Goal: Transaction & Acquisition: Book appointment/travel/reservation

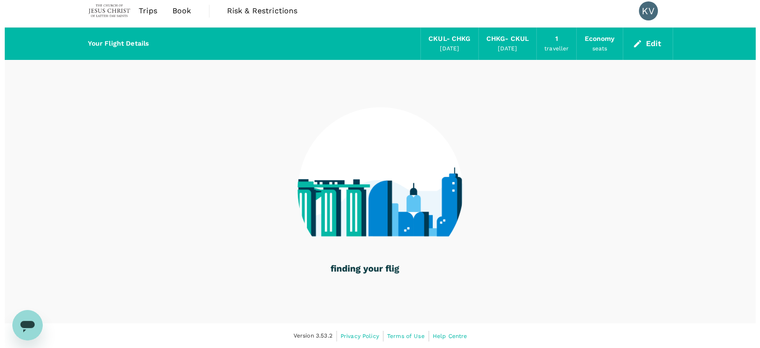
scroll to position [6, 0]
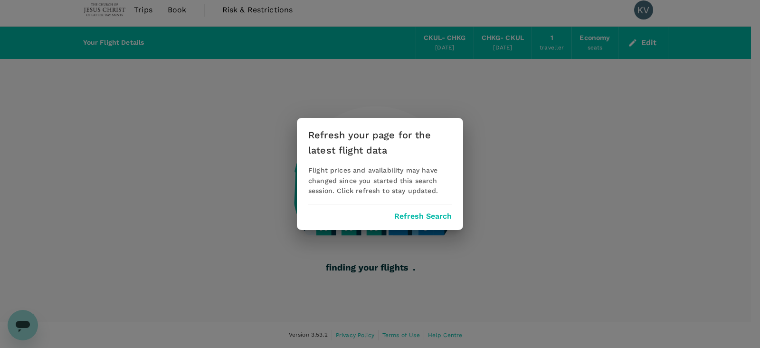
click at [446, 210] on div "Refresh your page for the latest flight data Flight prices and availability may…" at bounding box center [380, 174] width 166 height 113
click at [435, 216] on button "Refresh Search" at bounding box center [422, 216] width 57 height 9
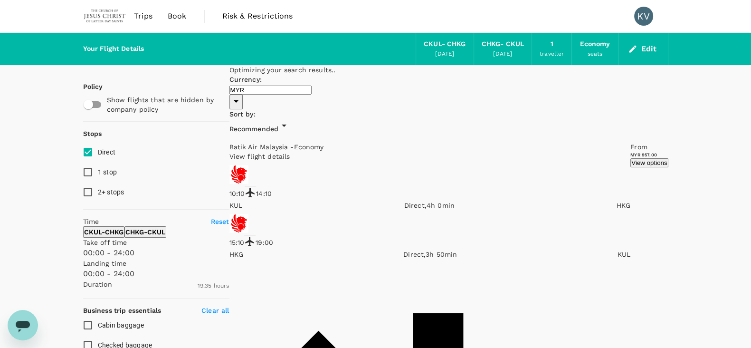
scroll to position [237, 0]
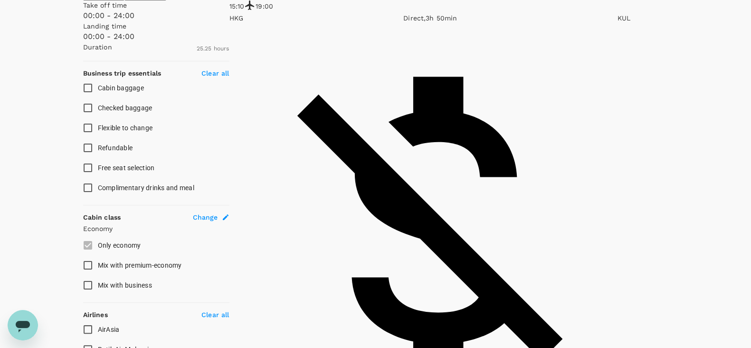
type input "1525"
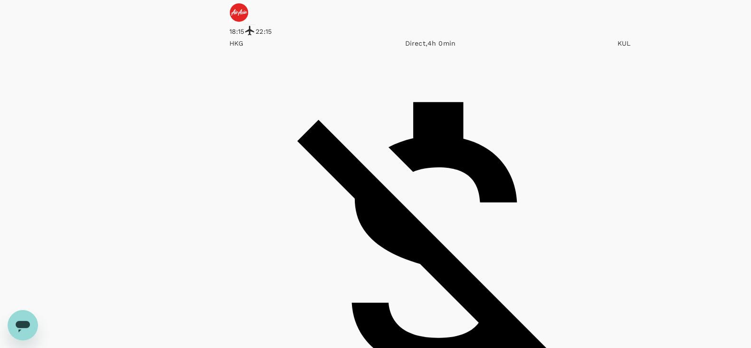
scroll to position [1366, 0]
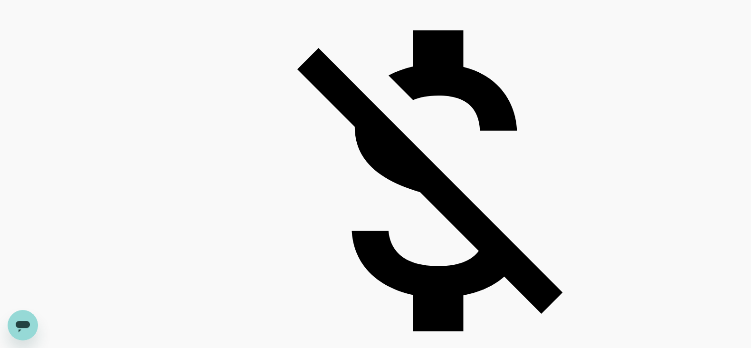
drag, startPoint x: 526, startPoint y: 149, endPoint x: 555, endPoint y: 153, distance: 29.2
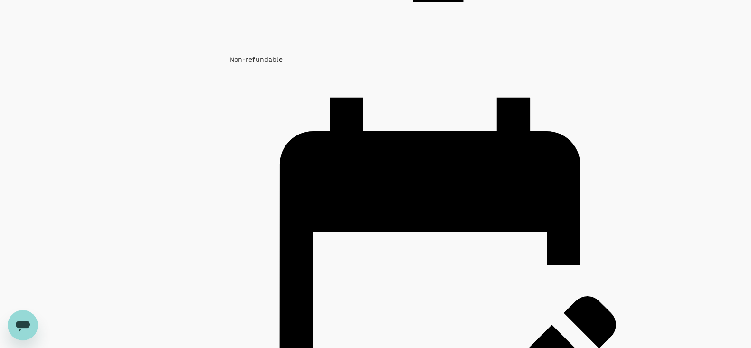
scroll to position [1721, 0]
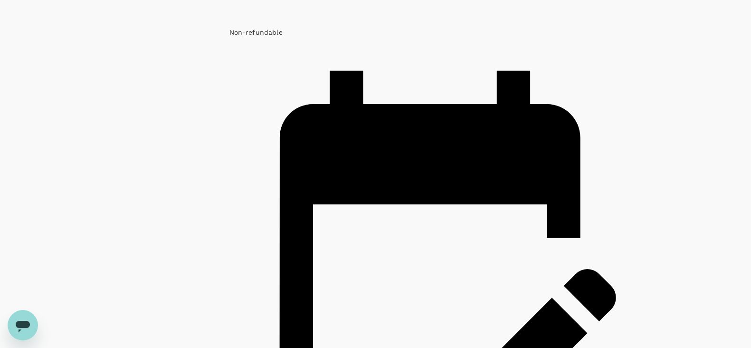
drag, startPoint x: 106, startPoint y: 28, endPoint x: 143, endPoint y: 3, distance: 44.3
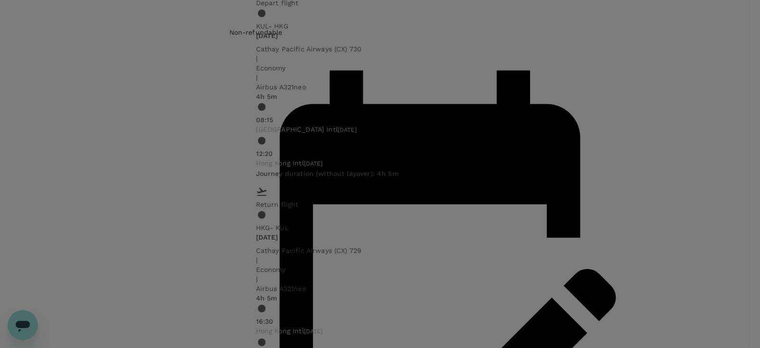
click at [9, 129] on div "Flight details Depart flight KUL - HKG Sun, 16 Nov Cathay Pacific Airways (CX) …" at bounding box center [380, 174] width 760 height 348
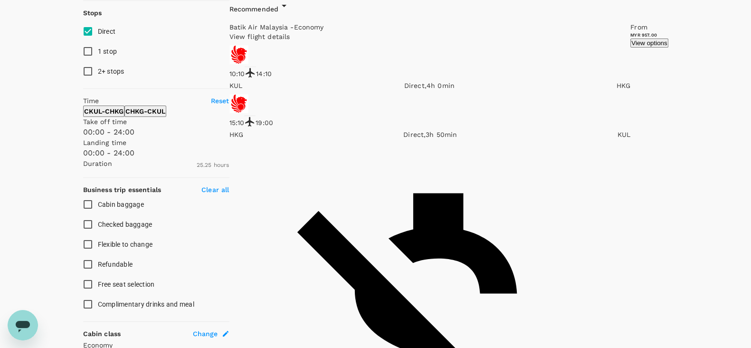
scroll to position [0, 0]
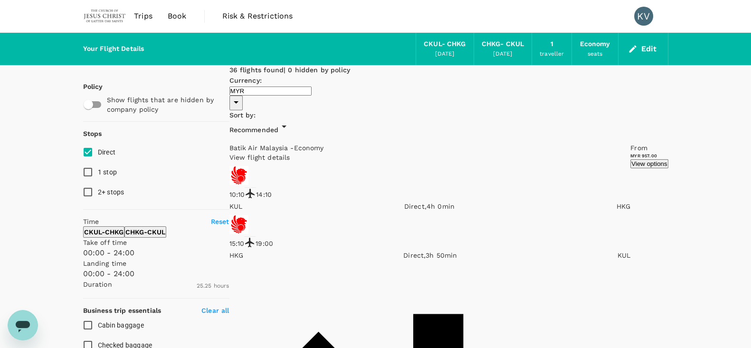
click at [660, 50] on div "Edit" at bounding box center [643, 49] width 50 height 32
click at [652, 47] on button "Edit" at bounding box center [643, 48] width 34 height 15
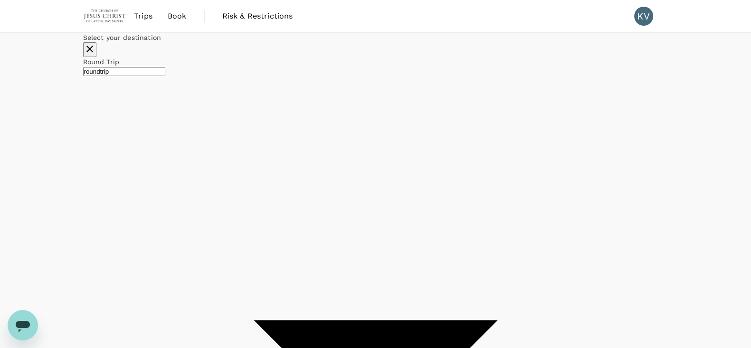
type input "Kuala Lumpur, Malaysia (any)"
type input "Hong Kong, Hong Kong (any)"
type input "oneway"
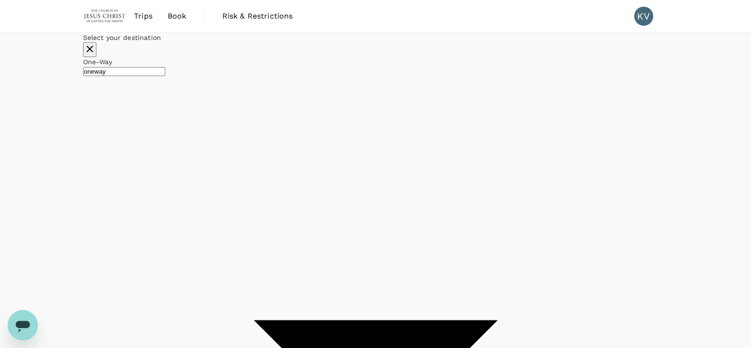
checkbox input "false"
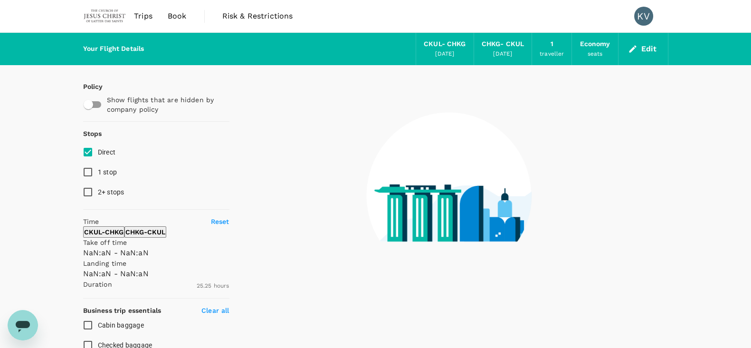
type input "1440"
type input "1320"
checkbox input "true"
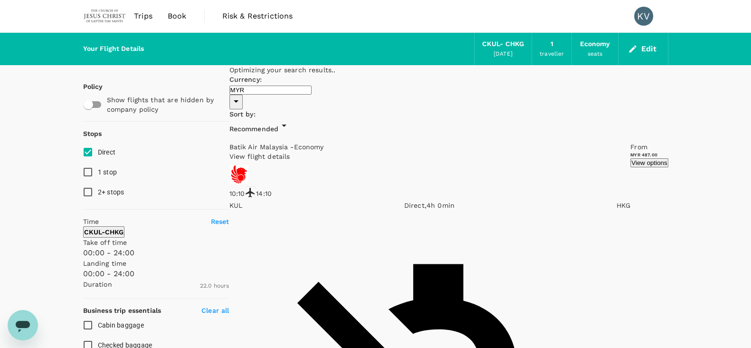
click at [84, 151] on input "Direct" at bounding box center [88, 152] width 20 height 20
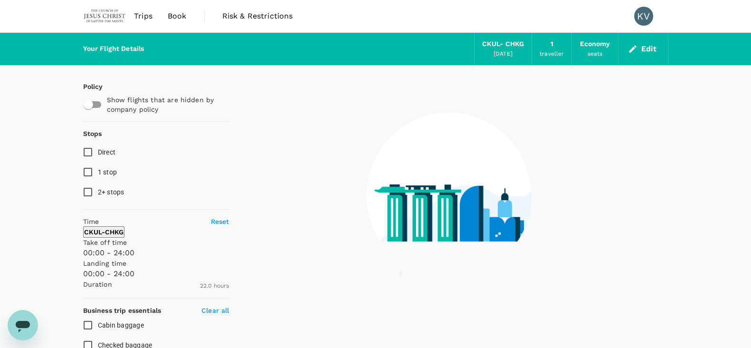
click at [84, 151] on input "Direct" at bounding box center [88, 152] width 20 height 20
checkbox input "true"
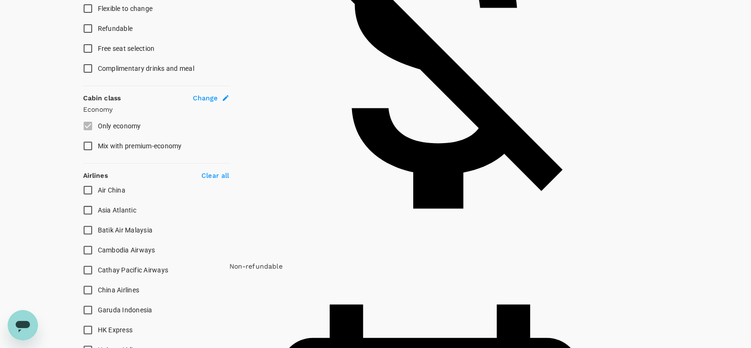
scroll to position [415, 0]
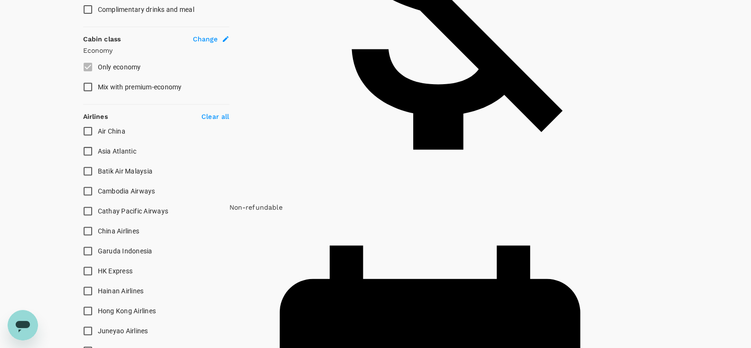
type input "2975"
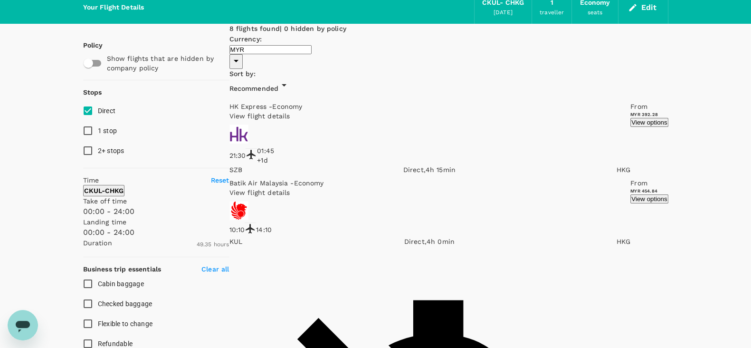
scroll to position [0, 0]
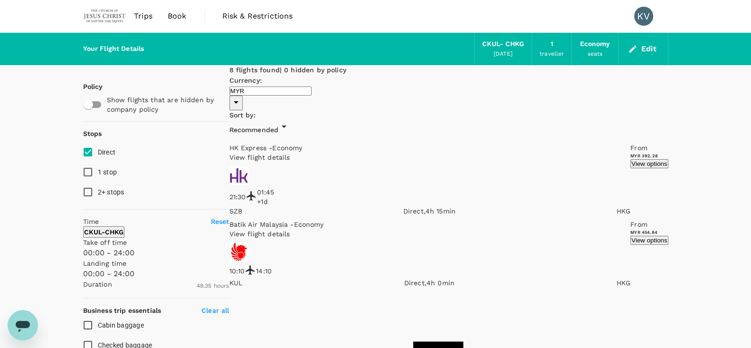
click at [629, 52] on icon "button" at bounding box center [632, 48] width 7 height 7
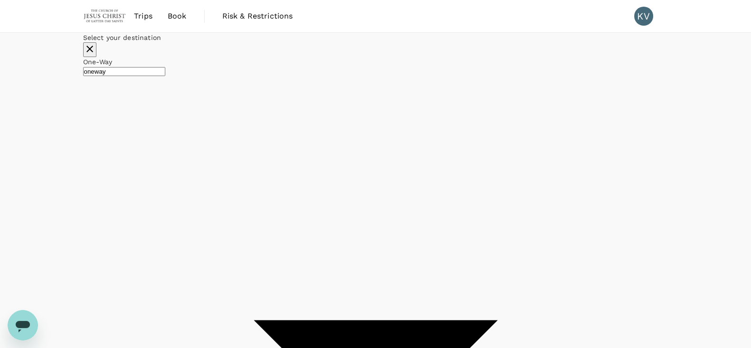
type input "Kuala Lumpur, Malaysia (any)"
type input "Hong Kong, Hong Kong (any)"
drag, startPoint x: 579, startPoint y: 134, endPoint x: 569, endPoint y: 140, distance: 11.5
type input "roundtrip"
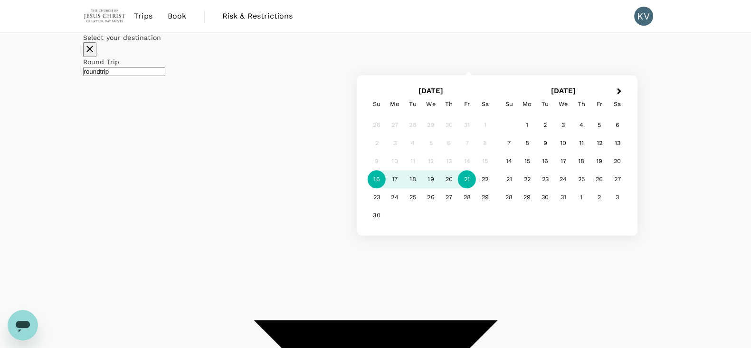
click at [476, 189] on div "21" at bounding box center [467, 180] width 18 height 18
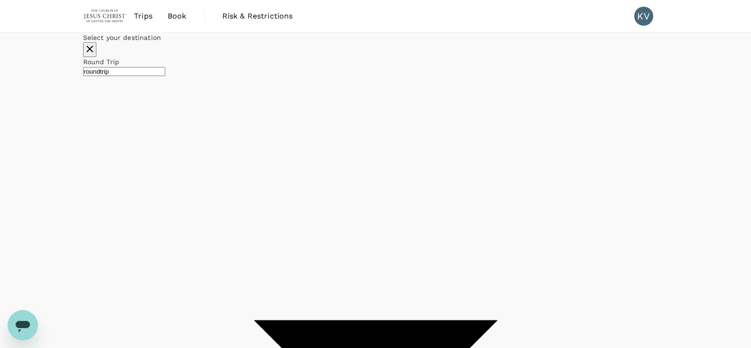
checkbox input "false"
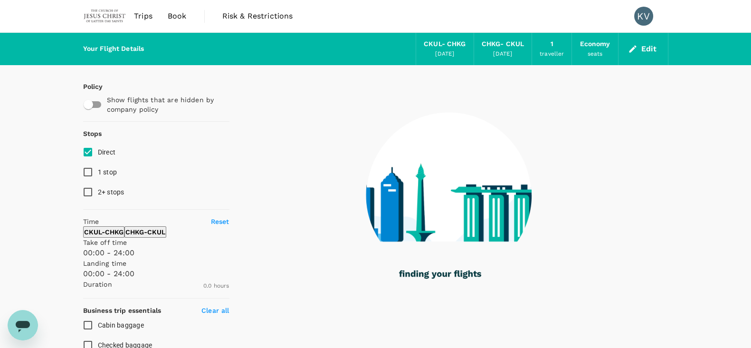
type input "1135"
checkbox input "true"
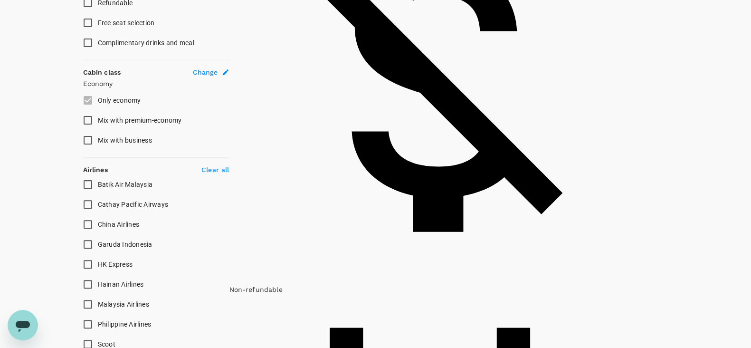
type input "1525"
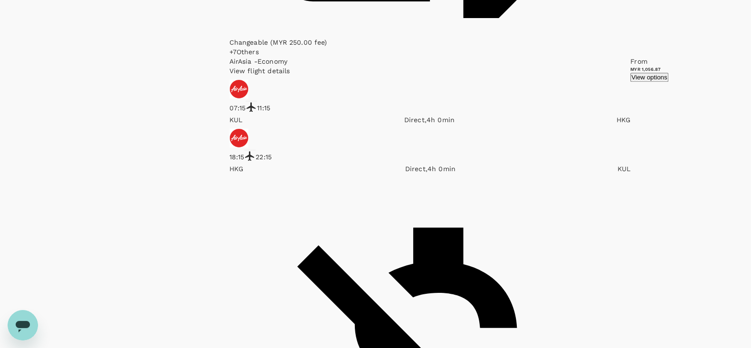
scroll to position [1187, 0]
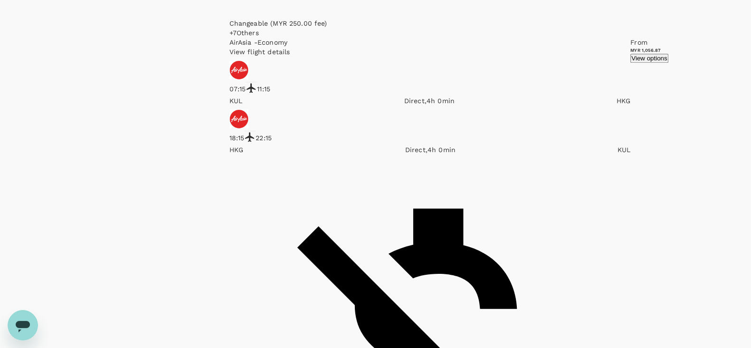
drag, startPoint x: 530, startPoint y: 195, endPoint x: 556, endPoint y: 195, distance: 26.6
drag, startPoint x: 529, startPoint y: 194, endPoint x: 556, endPoint y: 189, distance: 27.6
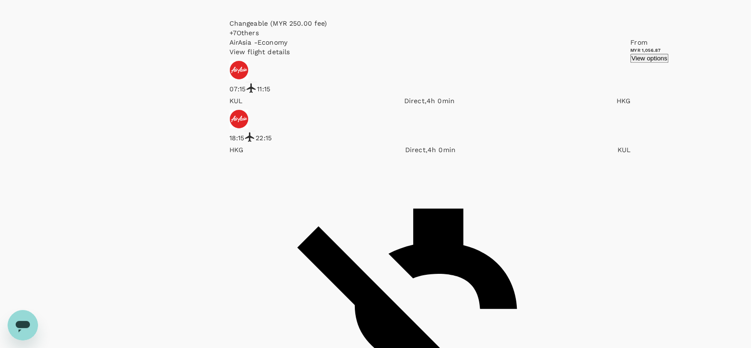
drag, startPoint x: 275, startPoint y: 219, endPoint x: 299, endPoint y: 219, distance: 24.7
drag, startPoint x: 275, startPoint y: 222, endPoint x: 293, endPoint y: 222, distance: 18.0
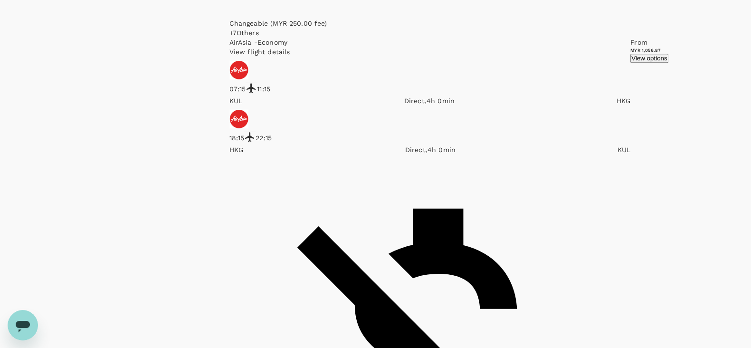
drag, startPoint x: 530, startPoint y: 223, endPoint x: 550, endPoint y: 223, distance: 19.9
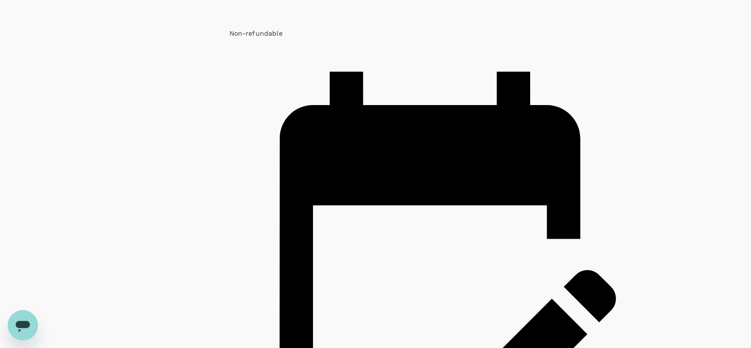
scroll to position [1721, 0]
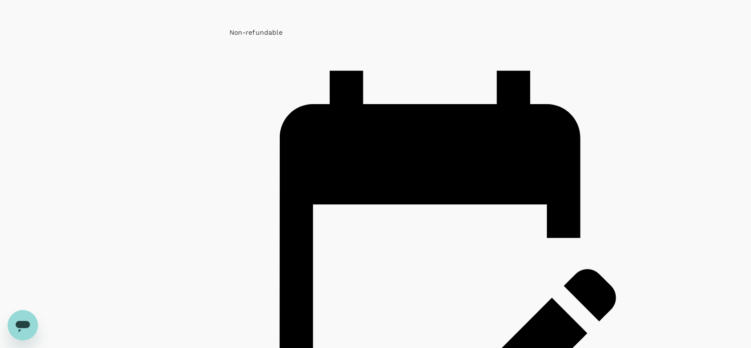
drag, startPoint x: 270, startPoint y: 161, endPoint x: 299, endPoint y: 159, distance: 29.1
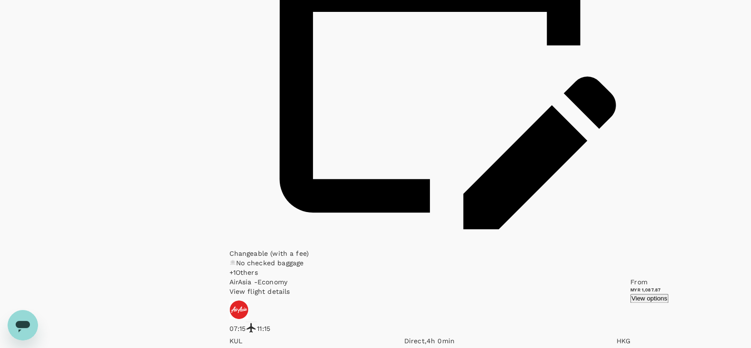
scroll to position [1971, 0]
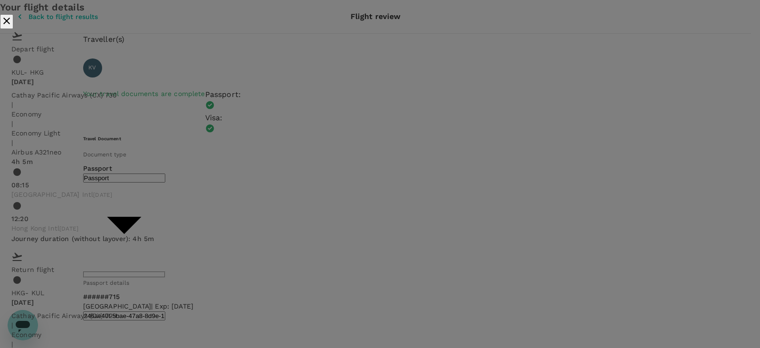
click at [12, 27] on icon "close" at bounding box center [6, 20] width 11 height 11
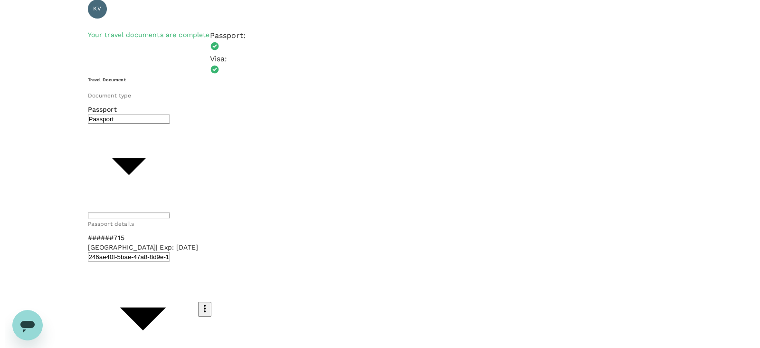
scroll to position [109, 0]
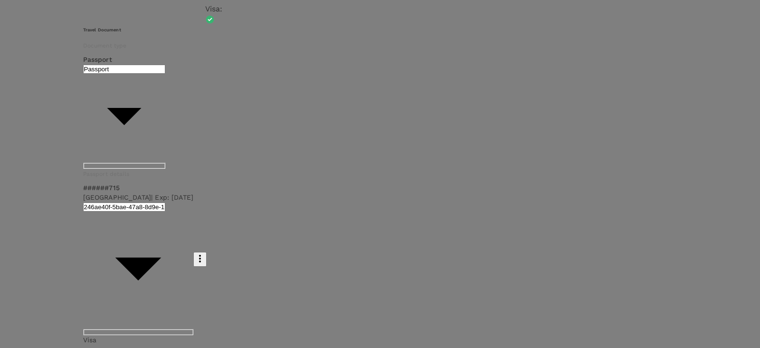
scroll to position [662, 0]
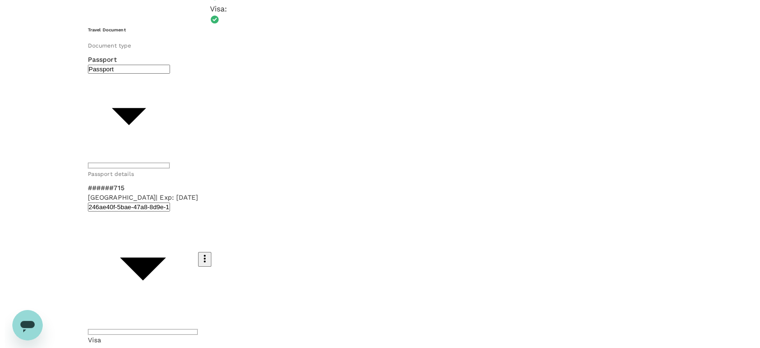
scroll to position [0, 0]
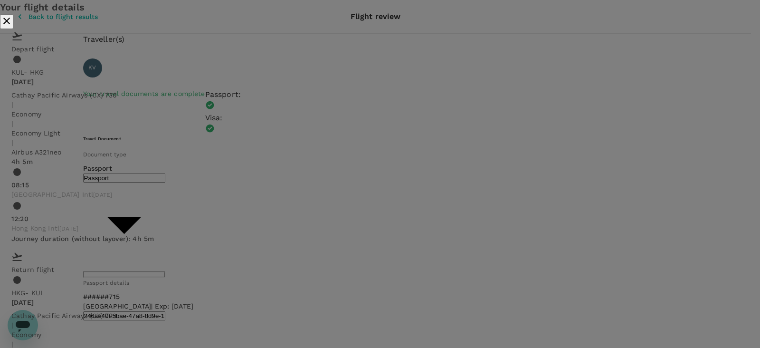
click at [10, 24] on icon "close" at bounding box center [6, 21] width 7 height 7
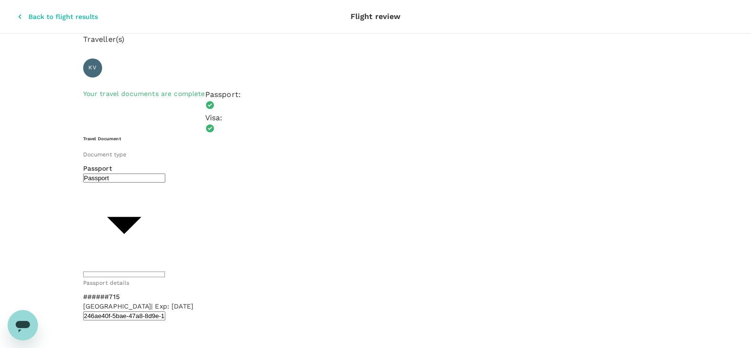
click at [15, 12] on icon "button" at bounding box center [19, 16] width 9 height 9
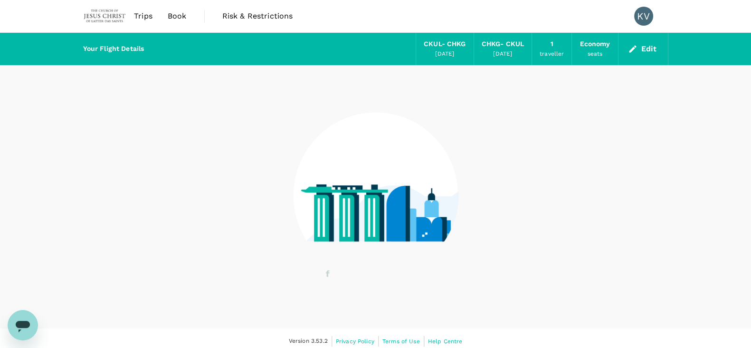
scroll to position [6, 0]
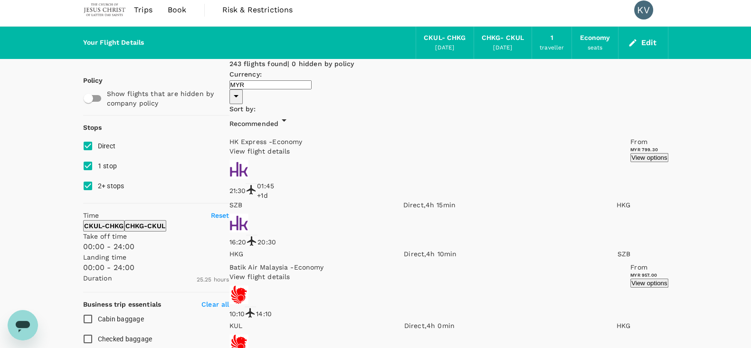
click at [87, 162] on input "1 stop" at bounding box center [88, 166] width 20 height 20
checkbox input "false"
click at [88, 178] on input "2+ stops" at bounding box center [88, 186] width 20 height 20
checkbox input "false"
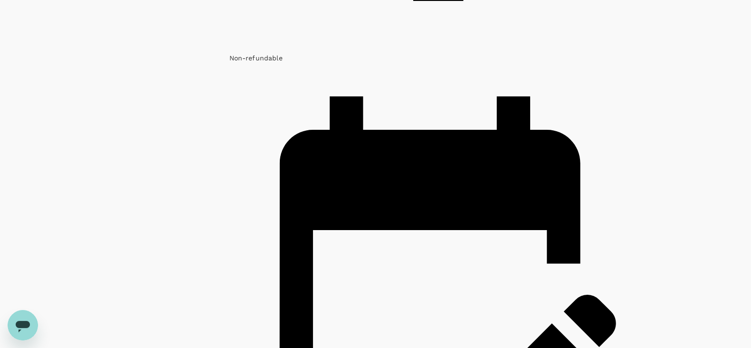
scroll to position [1721, 0]
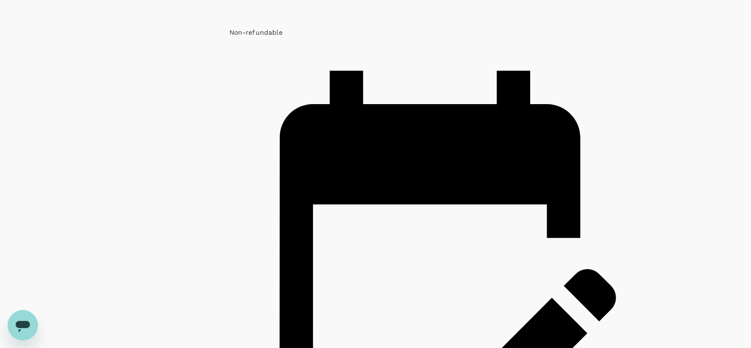
drag, startPoint x: 272, startPoint y: 159, endPoint x: 306, endPoint y: 159, distance: 34.2
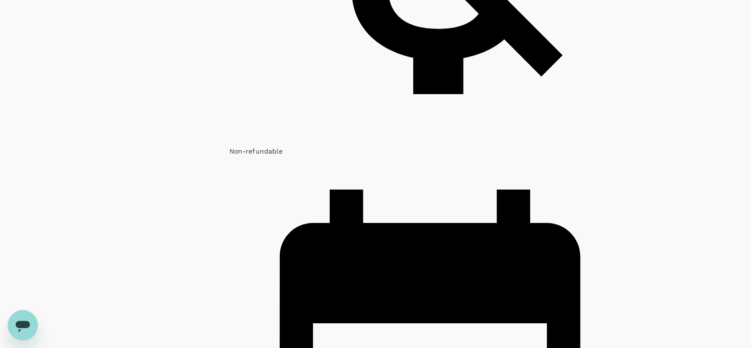
scroll to position [1662, 0]
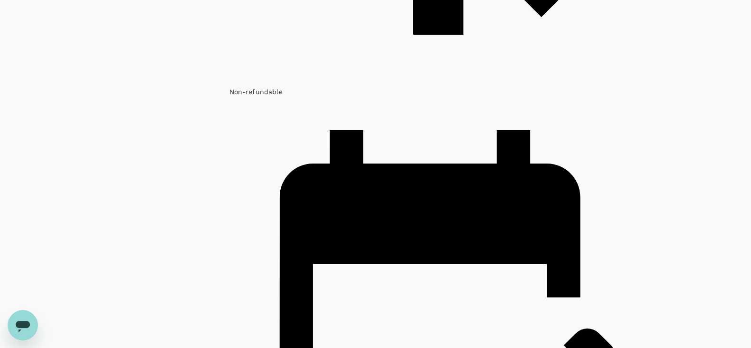
drag, startPoint x: 527, startPoint y: 217, endPoint x: 554, endPoint y: 217, distance: 26.6
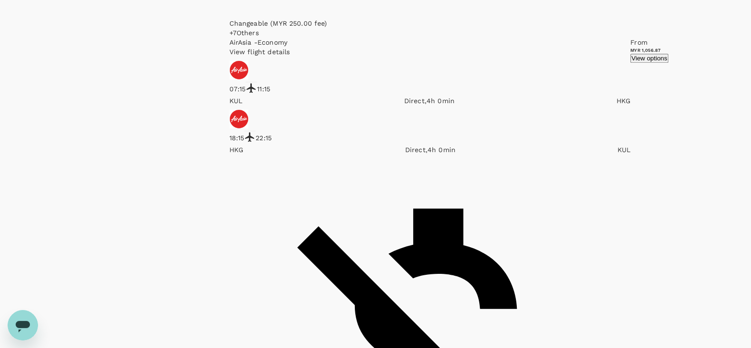
scroll to position [1247, 0]
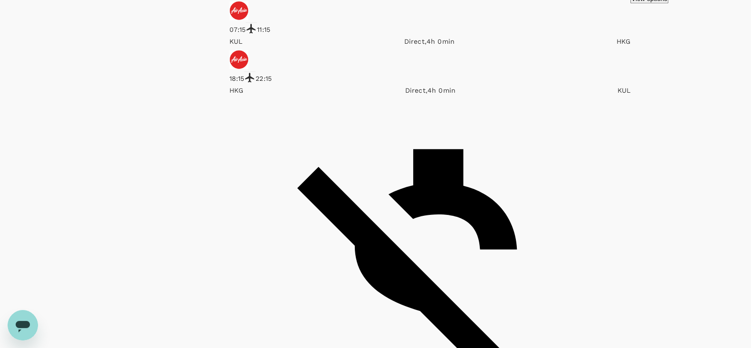
drag, startPoint x: 277, startPoint y: 140, endPoint x: 295, endPoint y: 144, distance: 18.5
drag, startPoint x: 528, startPoint y: 143, endPoint x: 560, endPoint y: 145, distance: 32.8
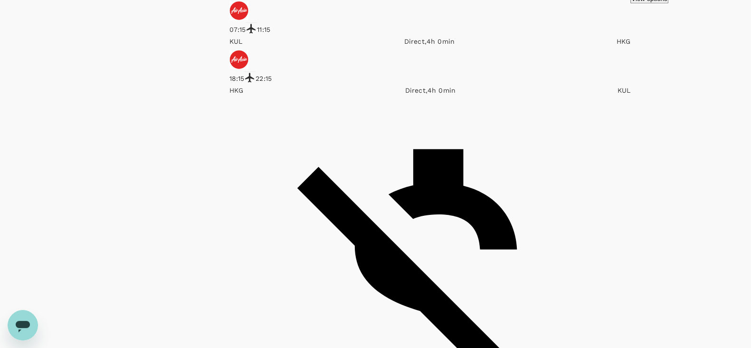
drag, startPoint x: 275, startPoint y: 145, endPoint x: 294, endPoint y: 146, distance: 20.0
drag, startPoint x: 76, startPoint y: 77, endPoint x: 135, endPoint y: 32, distance: 74.6
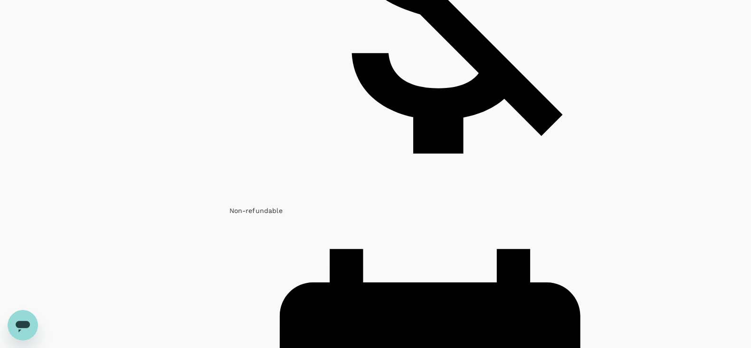
scroll to position [1662, 0]
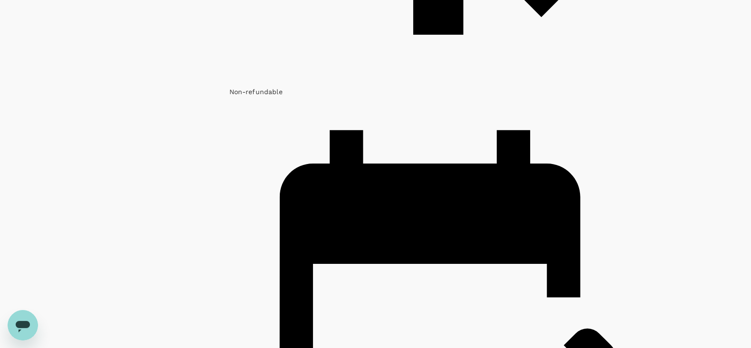
drag, startPoint x: 70, startPoint y: 70, endPoint x: 88, endPoint y: 66, distance: 18.4
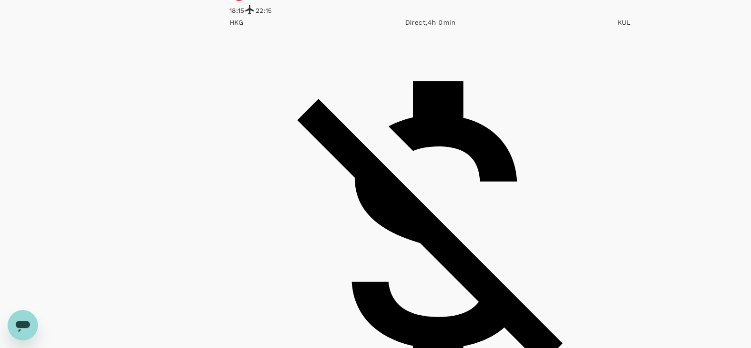
scroll to position [1247, 0]
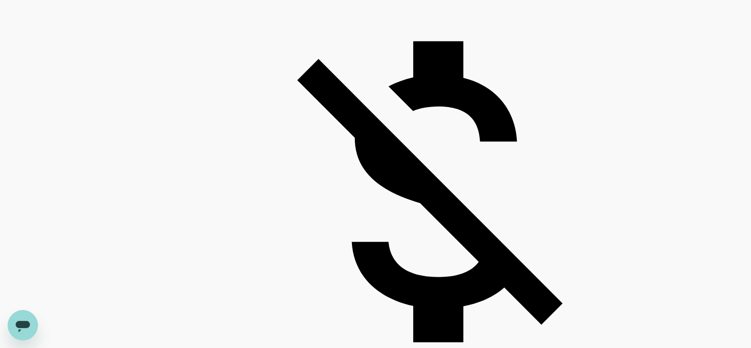
scroll to position [1357, 0]
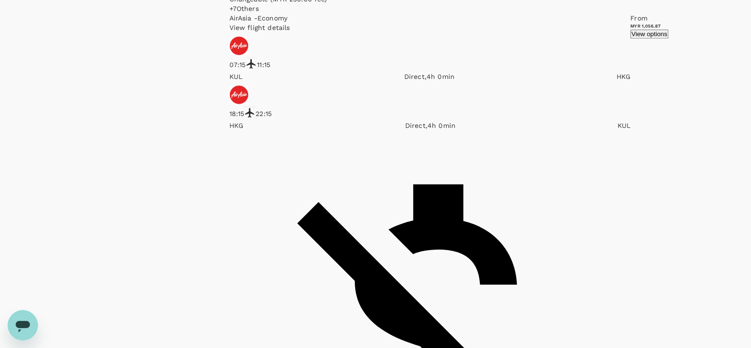
scroll to position [1247, 0]
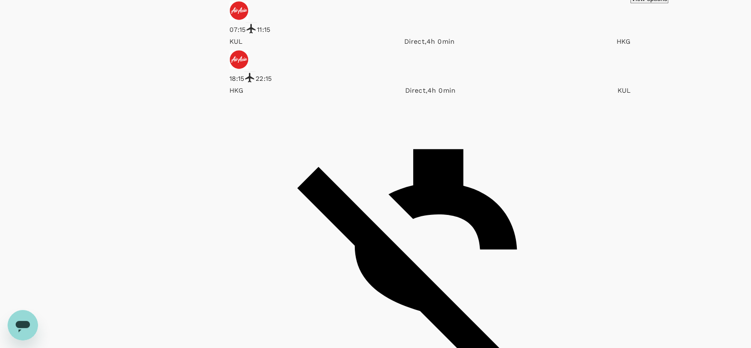
drag, startPoint x: 275, startPoint y: 169, endPoint x: 297, endPoint y: 167, distance: 21.5
drag, startPoint x: 272, startPoint y: 146, endPoint x: 294, endPoint y: 143, distance: 22.5
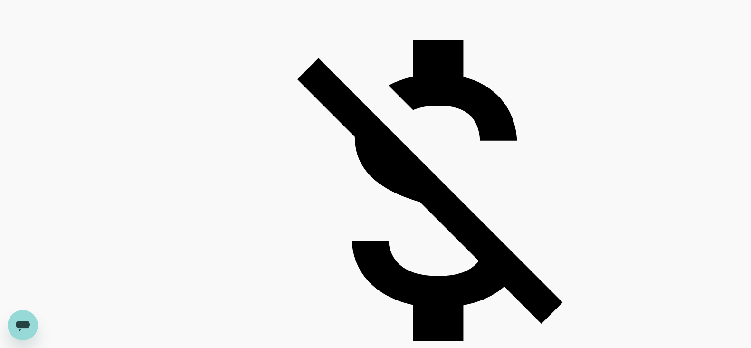
scroll to position [1357, 0]
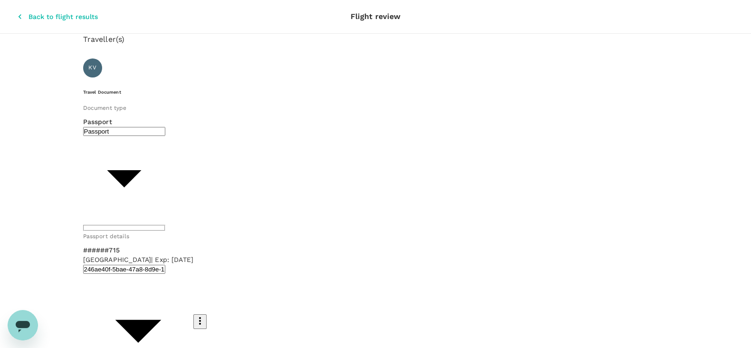
click at [275, 34] on div "Traveller(s) Traveller 1 : KV Kelvin Anand Kumar Vijayakumar Travel Document Do…" at bounding box center [375, 328] width 585 height 588
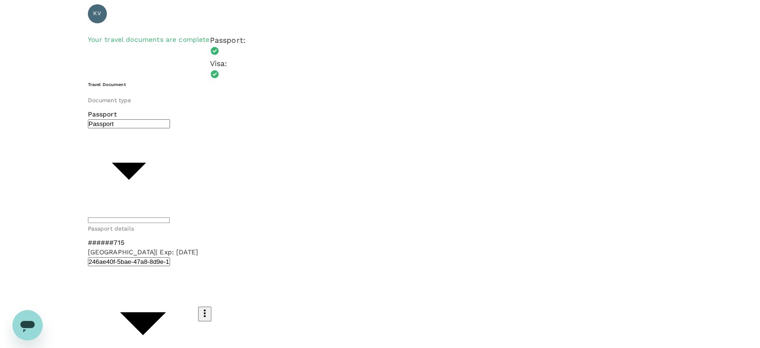
scroll to position [109, 0]
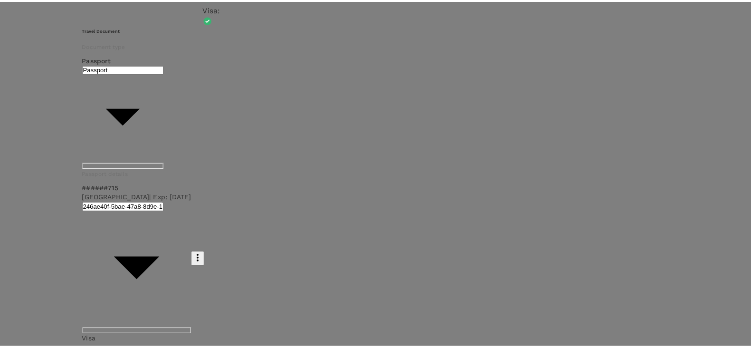
scroll to position [610, 0]
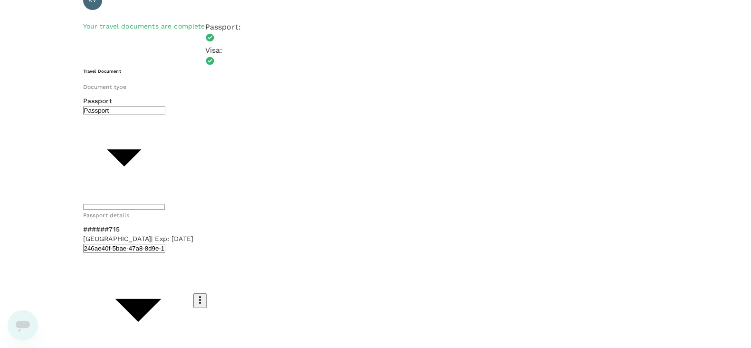
scroll to position [0, 0]
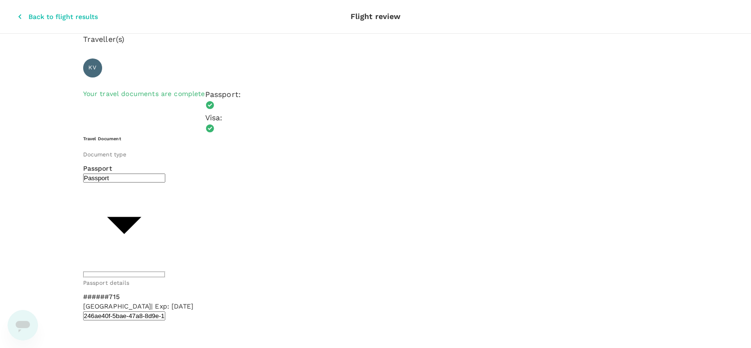
click at [15, 12] on icon "button" at bounding box center [19, 16] width 9 height 9
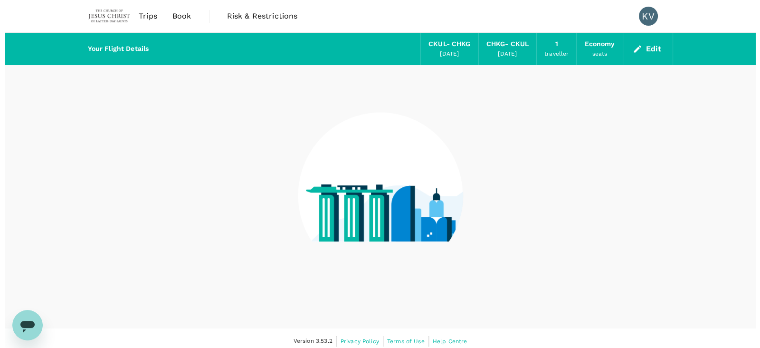
scroll to position [6, 0]
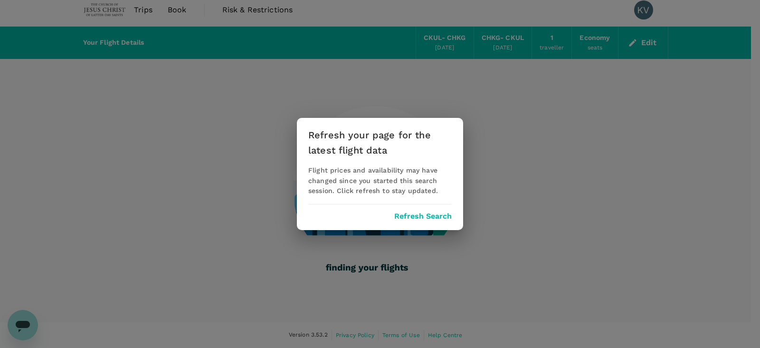
click at [417, 212] on button "Refresh Search" at bounding box center [422, 216] width 57 height 9
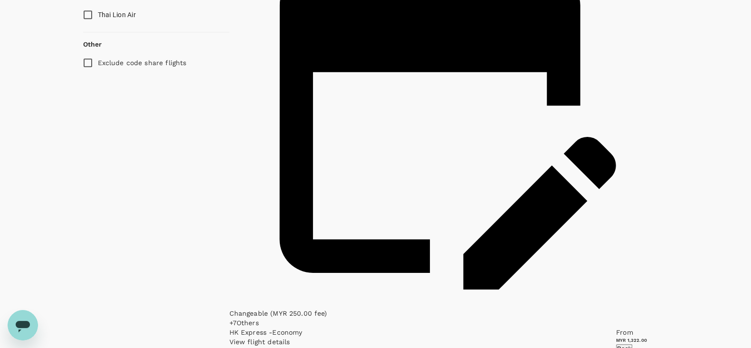
scroll to position [771, 0]
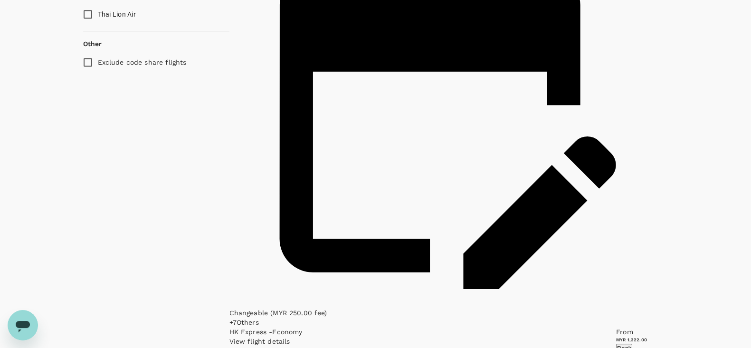
type input "1525"
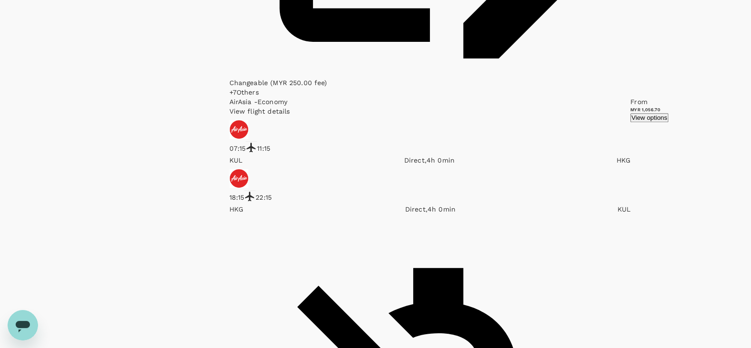
scroll to position [1187, 0]
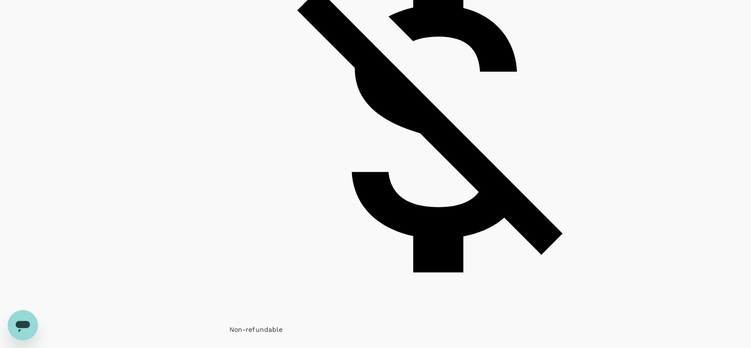
scroll to position [1475, 0]
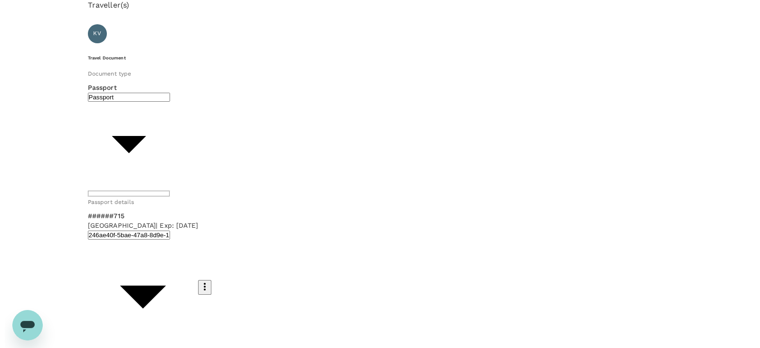
scroll to position [88, 0]
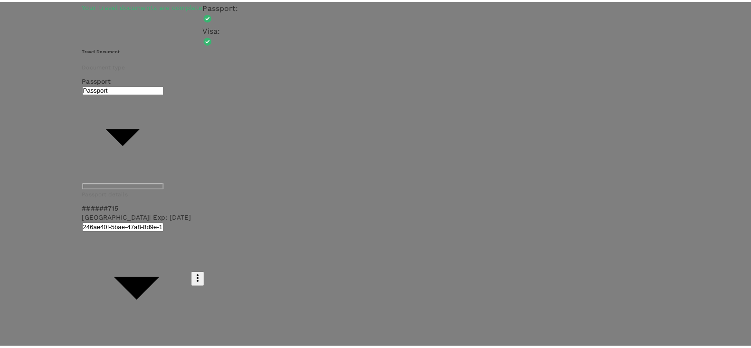
scroll to position [0, 0]
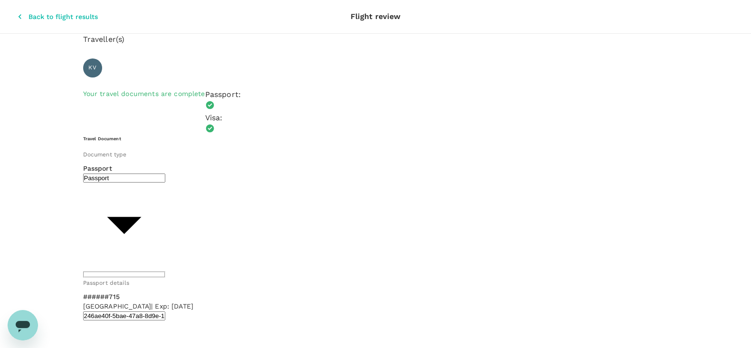
click at [15, 12] on icon "button" at bounding box center [19, 16] width 9 height 9
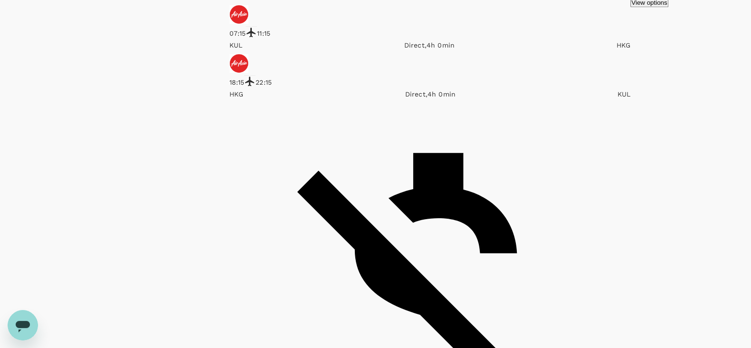
scroll to position [1312, 0]
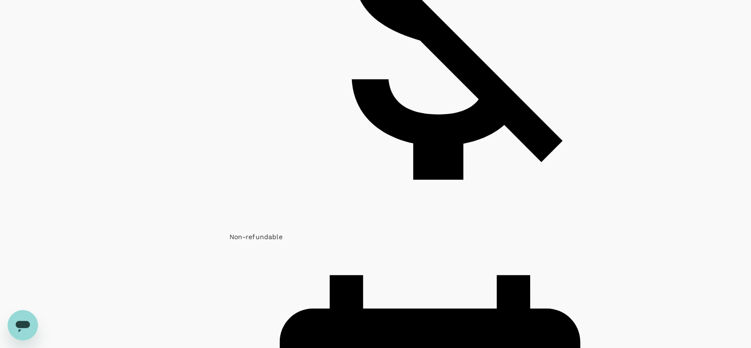
scroll to position [1542, 0]
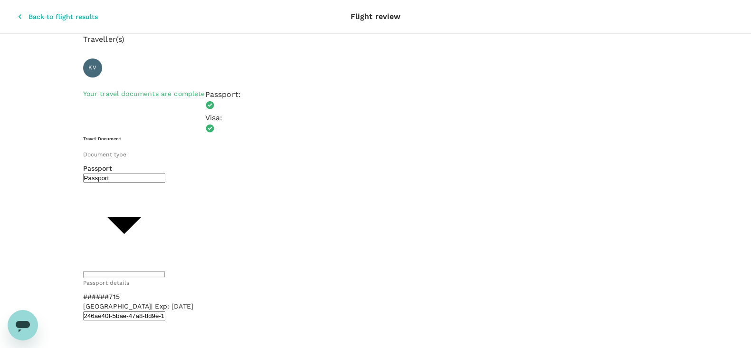
click at [15, 12] on icon "button" at bounding box center [19, 16] width 9 height 9
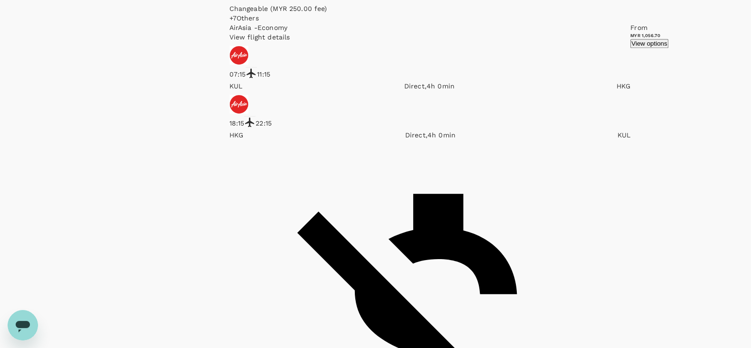
scroll to position [1262, 0]
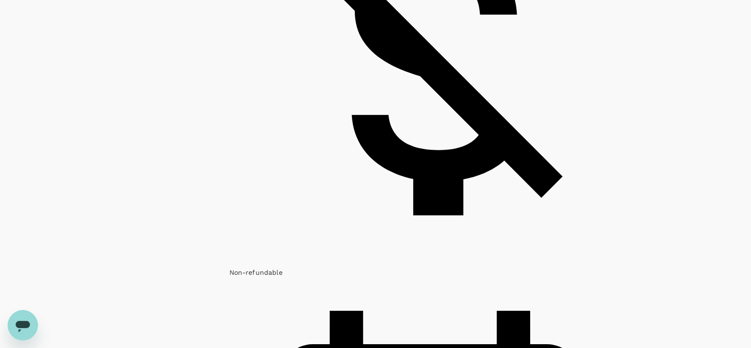
scroll to position [1483, 0]
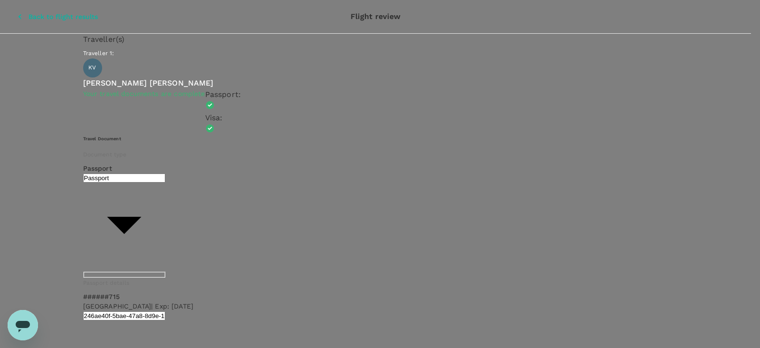
type input "9a376d71-6518-4bc8-b57d-f8692380248e"
type textarea "LMS Seminar 2025"
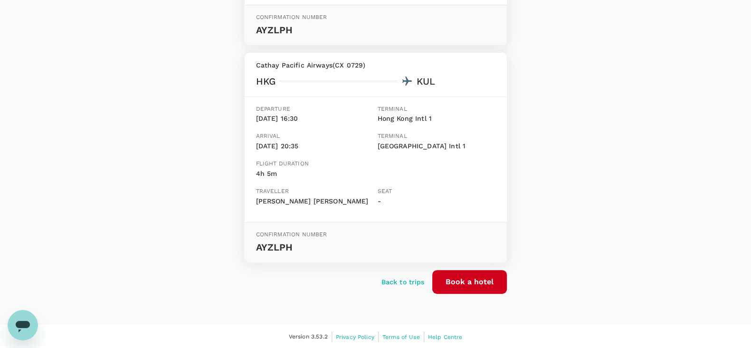
scroll to position [315, 0]
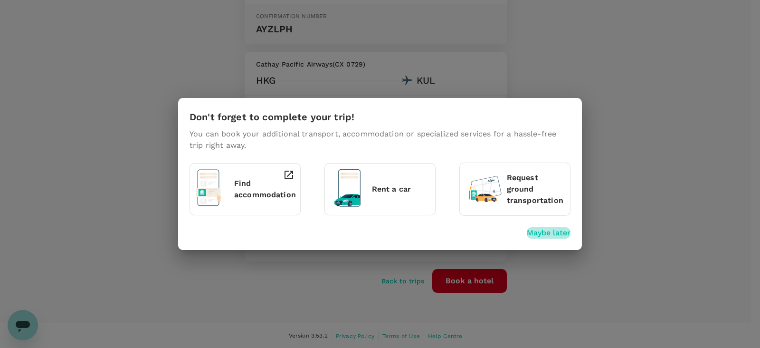
click at [561, 235] on p "Maybe later" at bounding box center [549, 232] width 44 height 11
